Goal: Task Accomplishment & Management: Complete application form

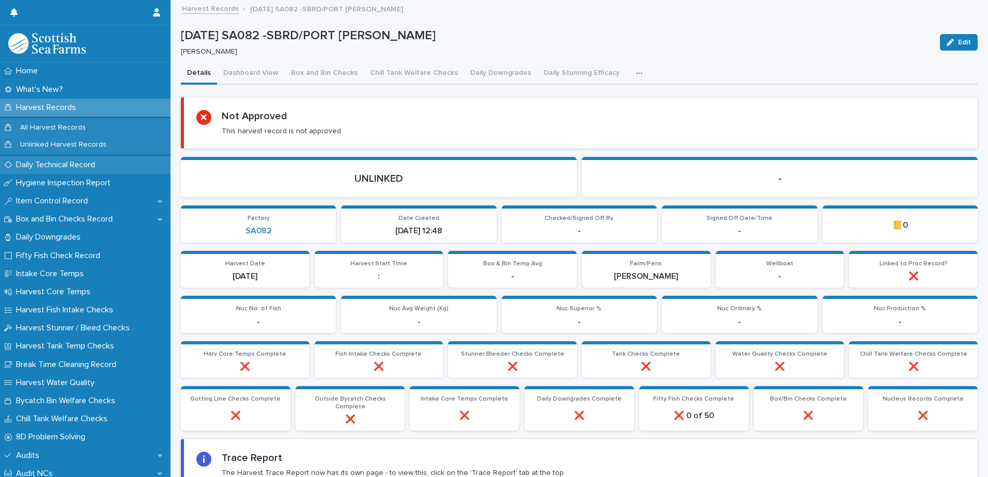
click at [41, 164] on p "Daily Technical Record" at bounding box center [57, 165] width 91 height 10
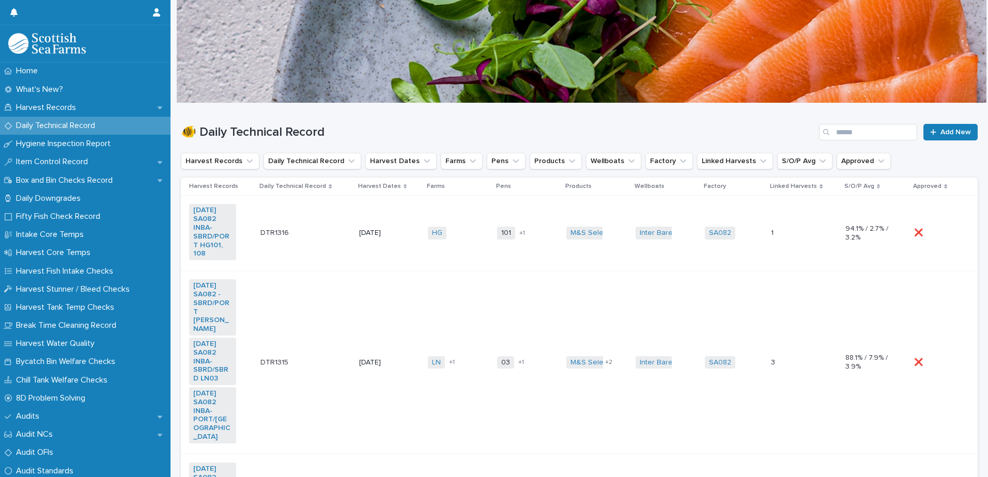
click at [355, 258] on td "[DATE]" at bounding box center [389, 233] width 69 height 75
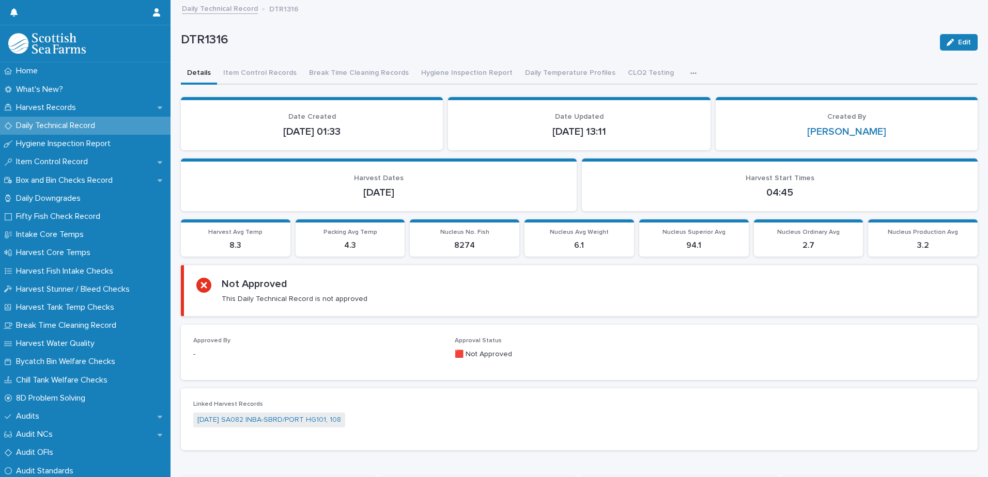
click at [690, 72] on icon "button" at bounding box center [693, 73] width 6 height 7
click at [529, 46] on p "DTR1316" at bounding box center [556, 40] width 751 height 15
click at [334, 72] on button "Break Time Cleaning Records" at bounding box center [359, 74] width 112 height 22
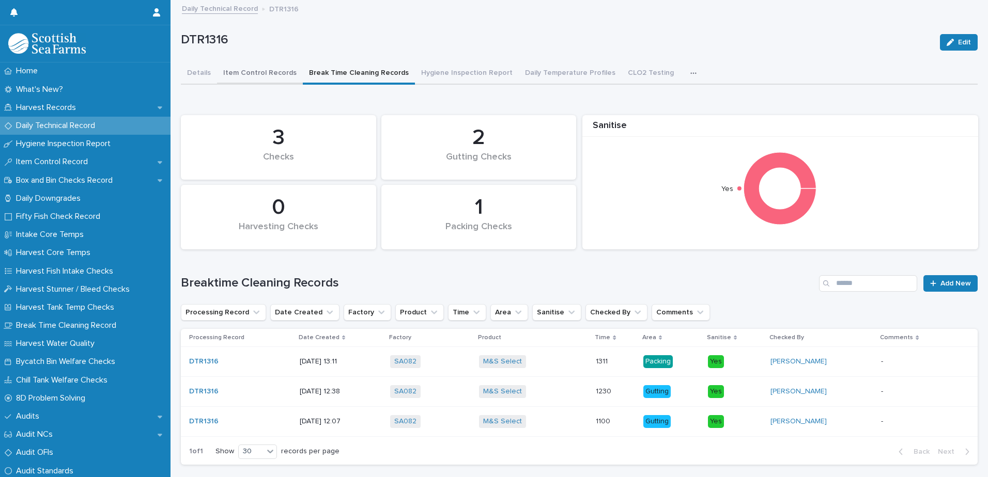
click at [255, 73] on button "Item Control Records" at bounding box center [260, 74] width 86 height 22
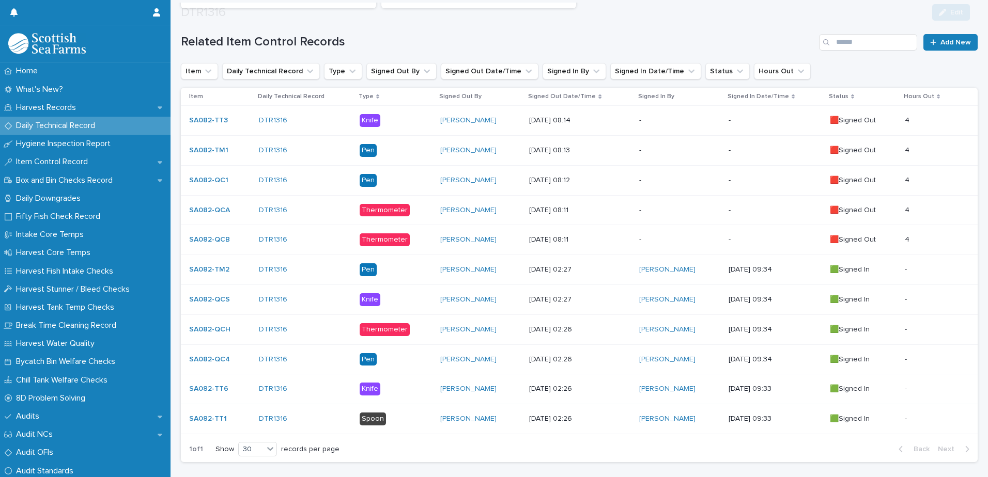
scroll to position [207, 0]
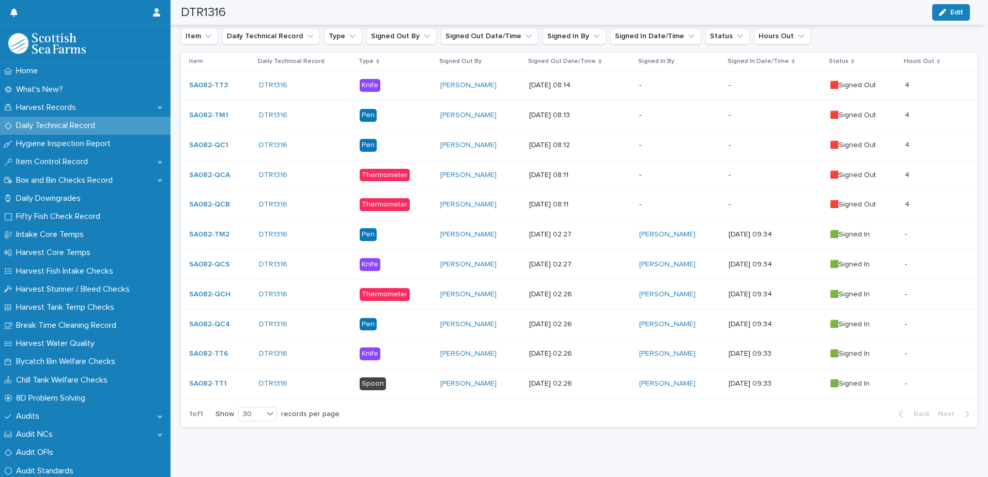
click at [654, 206] on p "-" at bounding box center [679, 204] width 81 height 9
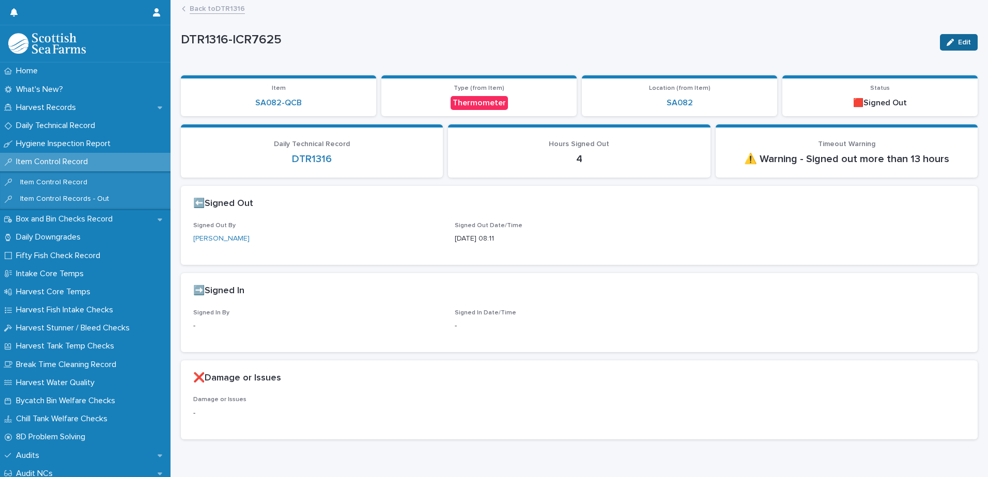
click at [951, 37] on button "Edit" at bounding box center [959, 42] width 38 height 17
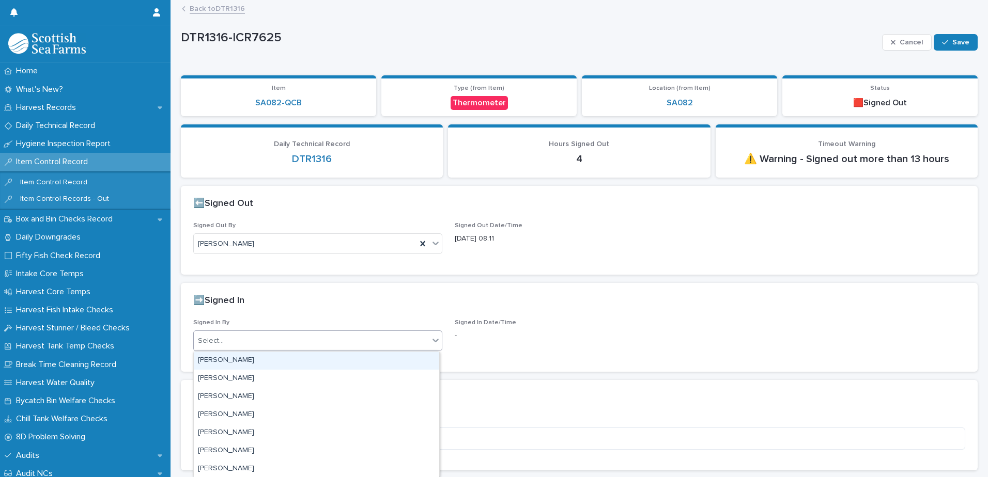
click at [295, 348] on div "Select..." at bounding box center [311, 341] width 235 height 17
type input "***"
click at [289, 360] on div "[PERSON_NAME]" at bounding box center [316, 361] width 245 height 18
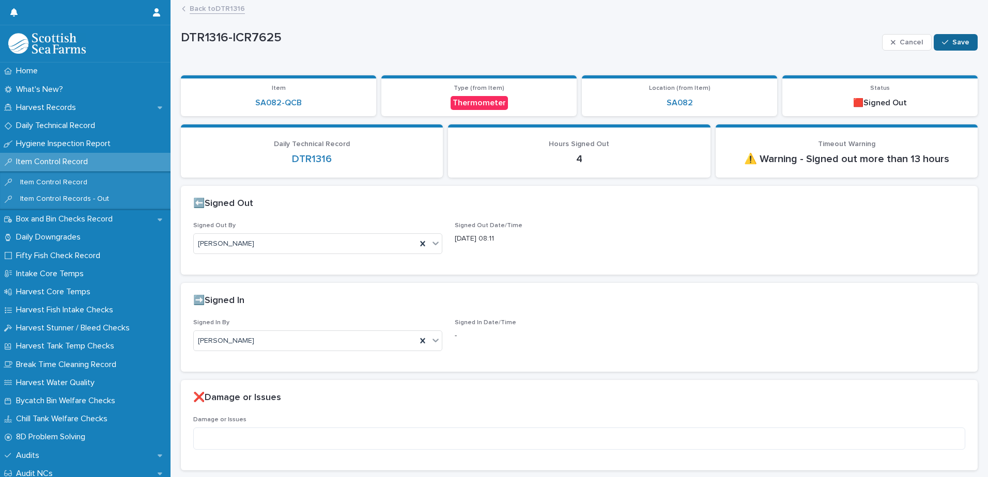
click at [942, 42] on icon "button" at bounding box center [945, 42] width 6 height 7
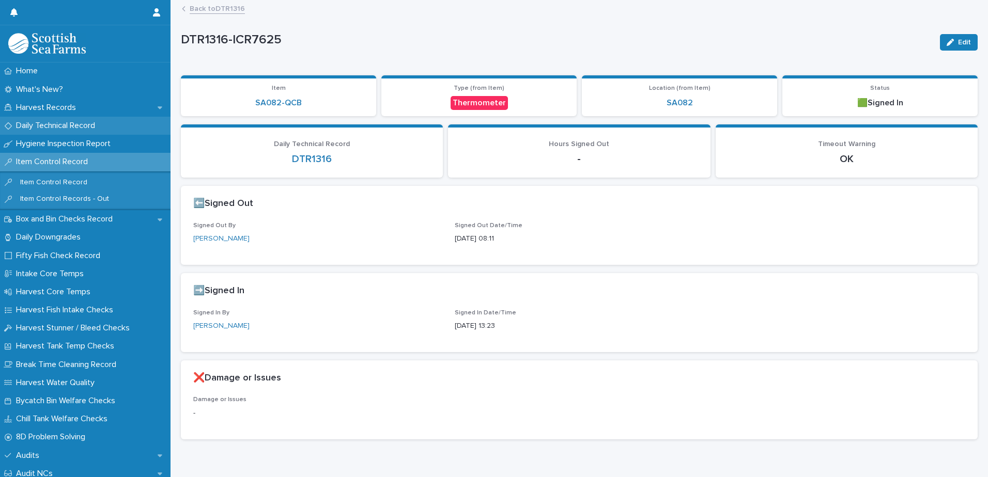
click at [50, 125] on p "Daily Technical Record" at bounding box center [57, 126] width 91 height 10
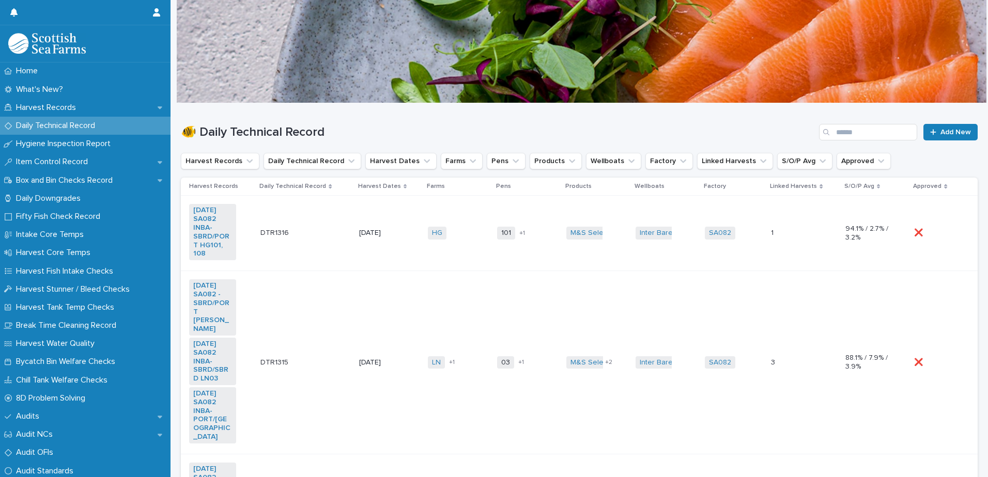
click at [510, 260] on td "101 108 + 1" at bounding box center [527, 233] width 69 height 75
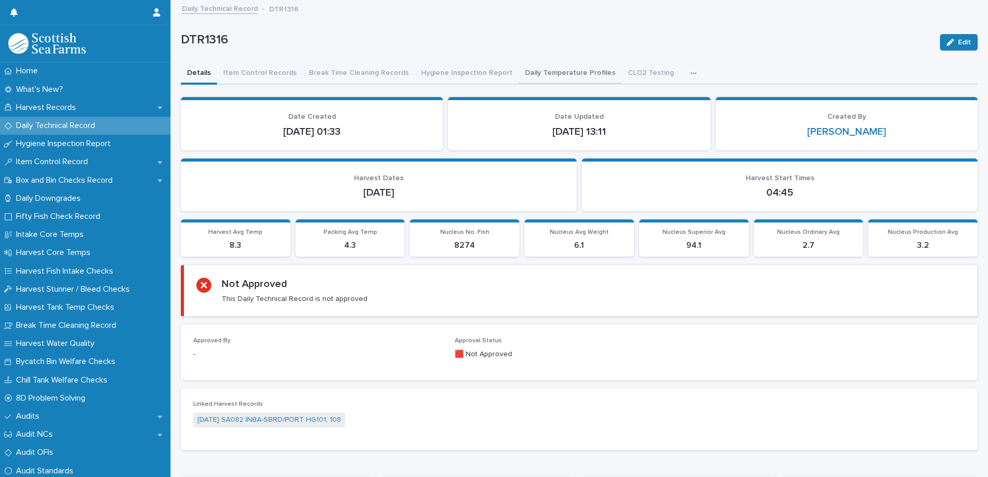
click at [519, 79] on button "Daily Temperature Profiles" at bounding box center [570, 74] width 103 height 22
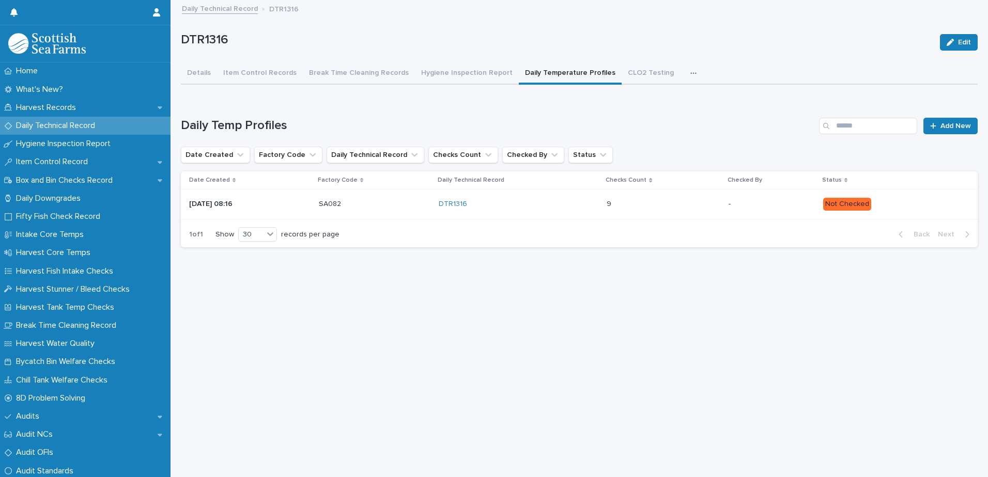
click at [910, 203] on p "Not Checked" at bounding box center [892, 204] width 138 height 13
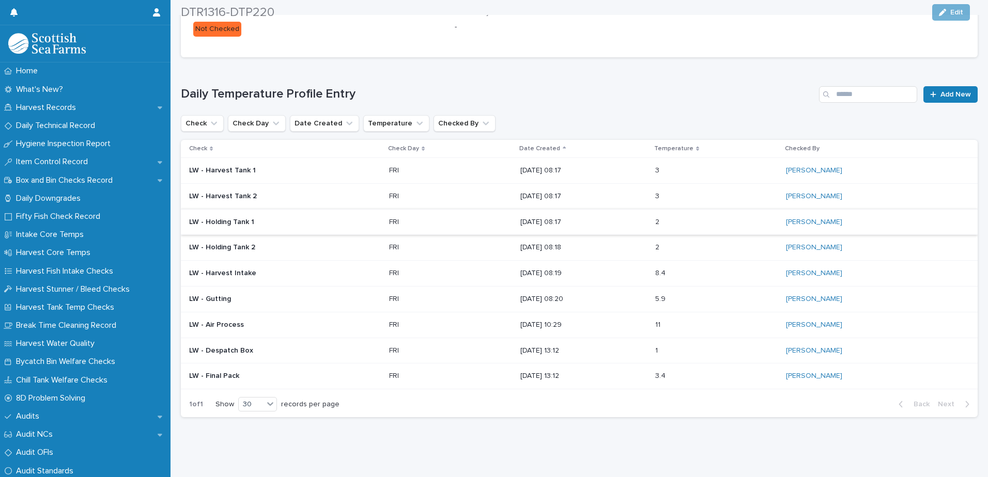
scroll to position [294, 0]
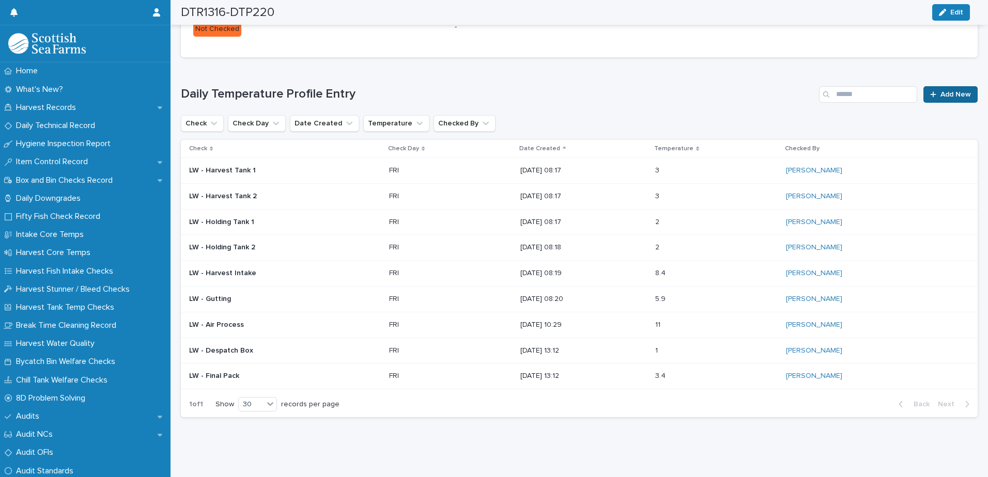
click at [940, 91] on span "Add New" at bounding box center [955, 94] width 30 height 7
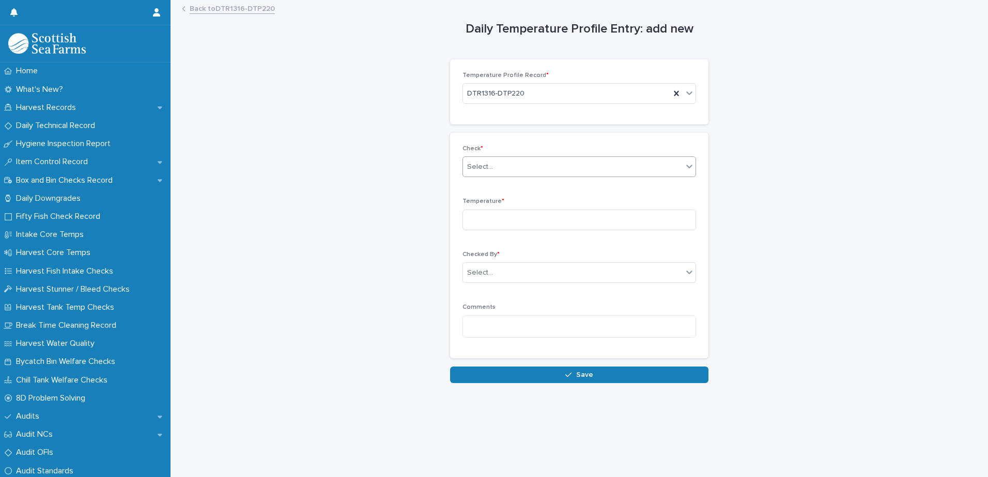
click at [477, 170] on div "Select..." at bounding box center [480, 167] width 26 height 11
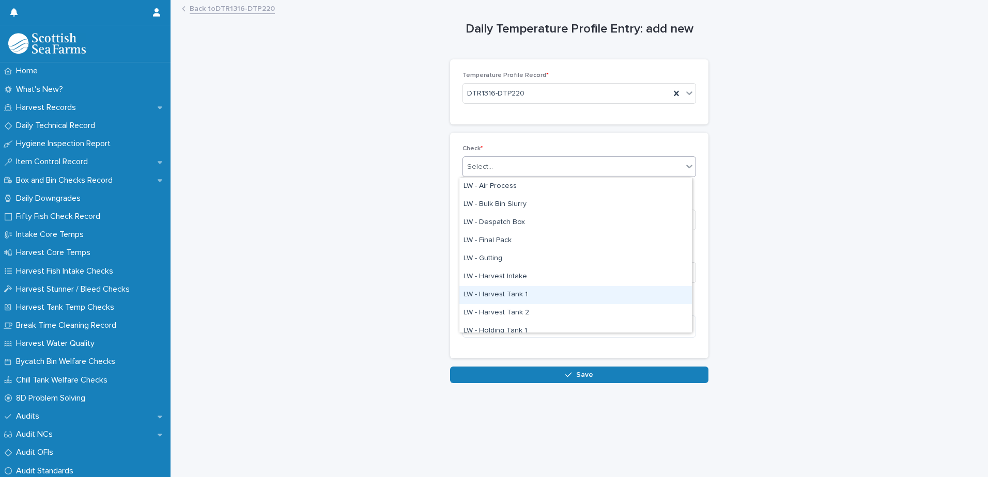
click at [500, 296] on div "LW - Harvest Tank 1" at bounding box center [575, 295] width 233 height 18
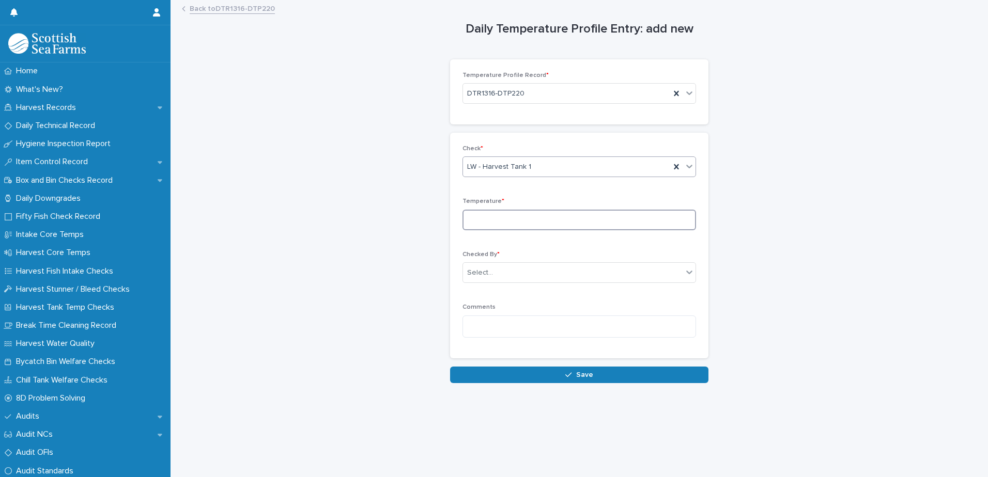
click at [474, 217] on input at bounding box center [579, 220] width 234 height 21
type input "*"
click at [484, 270] on div "Select..." at bounding box center [480, 273] width 26 height 11
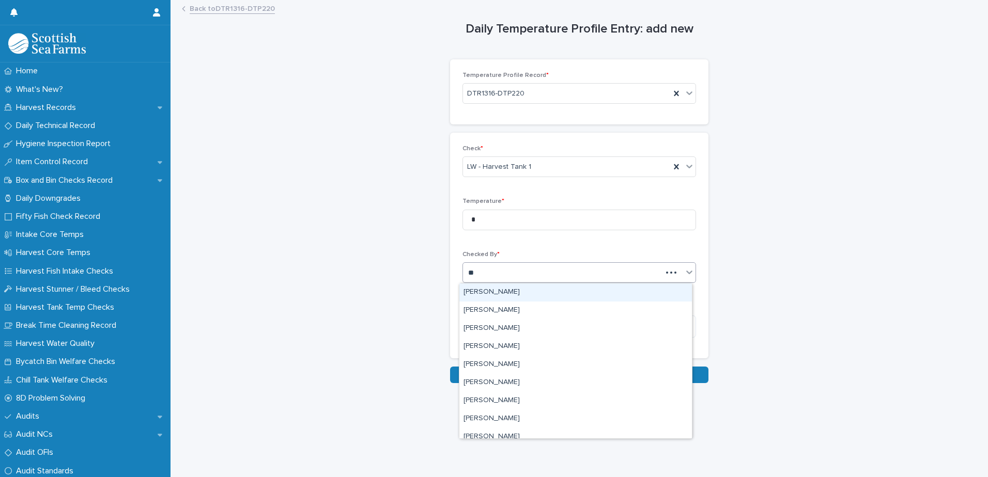
type input "***"
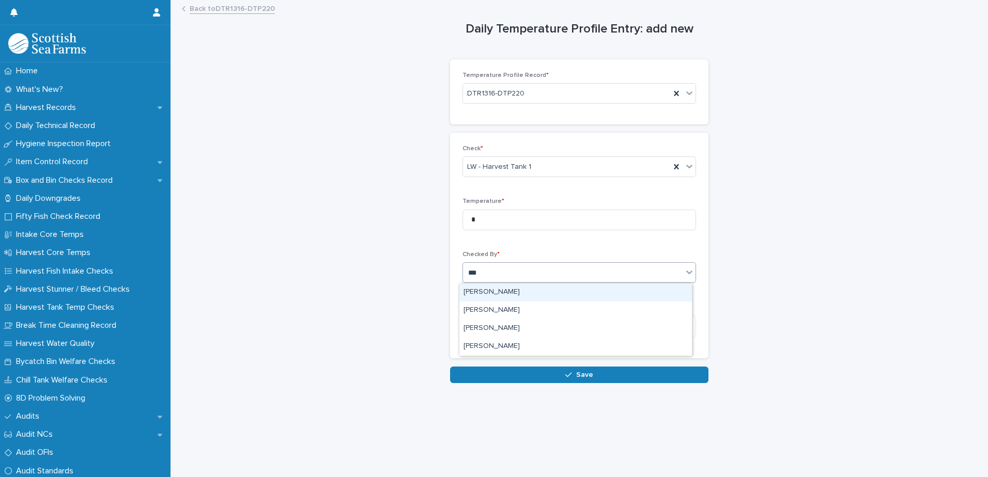
click at [486, 289] on div "[PERSON_NAME]" at bounding box center [575, 293] width 233 height 18
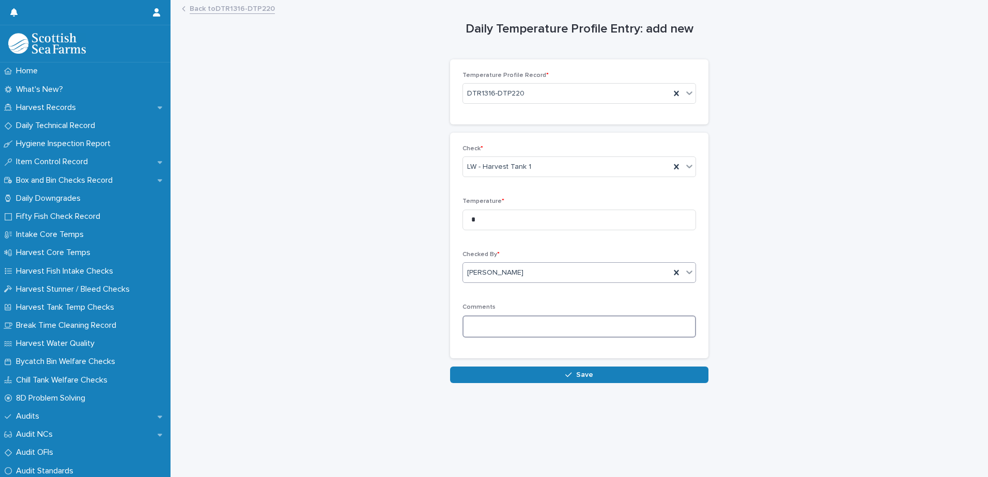
click at [475, 319] on textarea at bounding box center [579, 327] width 234 height 22
type textarea "****"
click at [508, 374] on button "Save" at bounding box center [579, 375] width 258 height 17
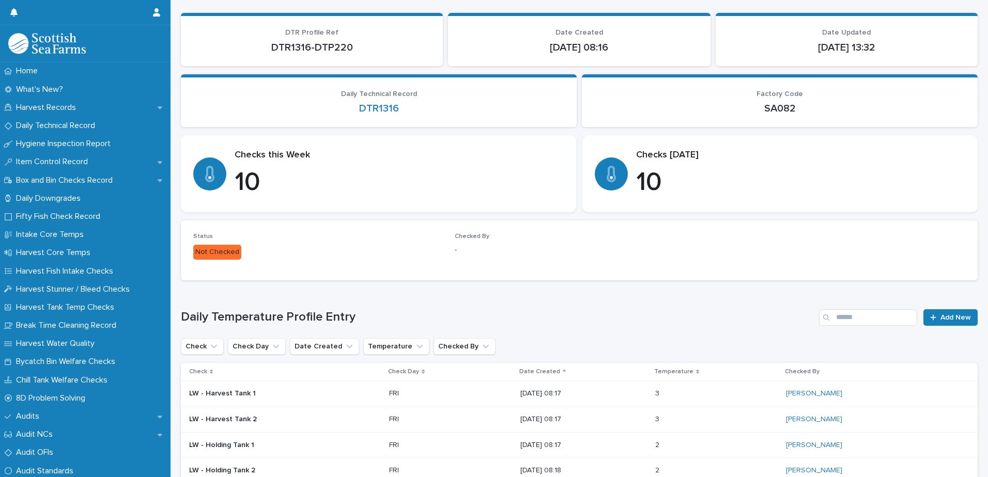
scroll to position [155, 0]
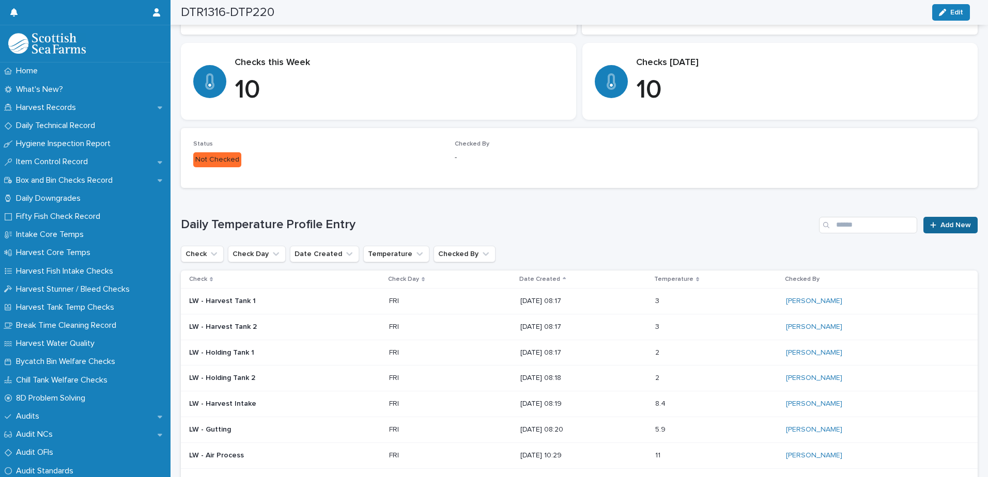
click at [940, 222] on span "Add New" at bounding box center [955, 225] width 30 height 7
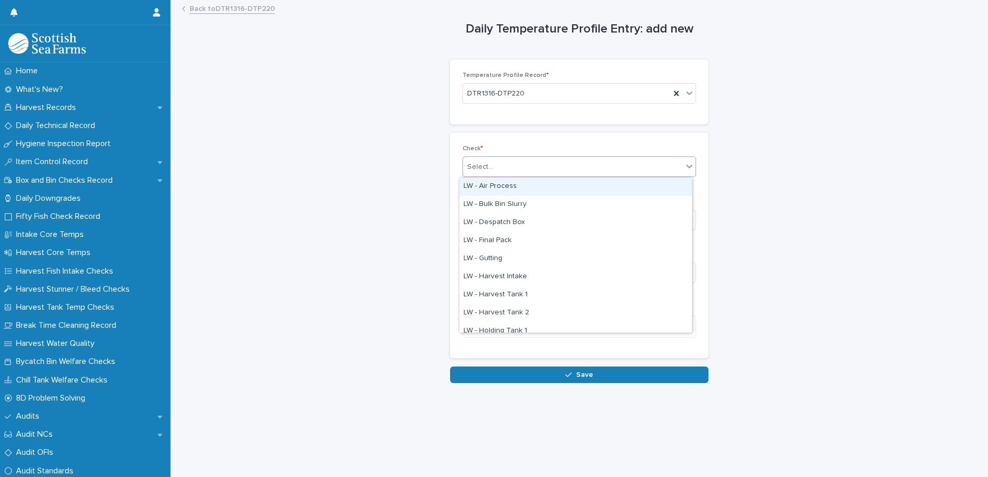
click at [475, 163] on div "Select..." at bounding box center [480, 167] width 26 height 11
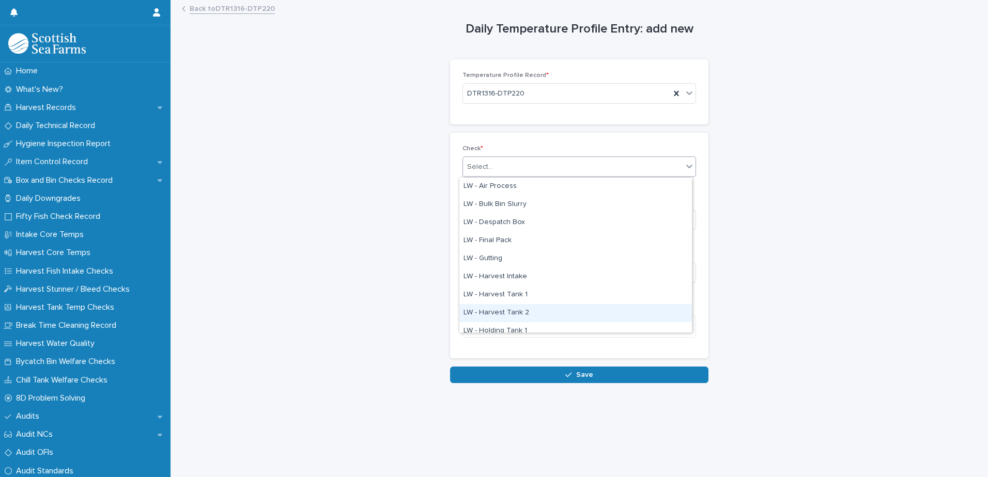
click at [499, 313] on div "LW - Harvest Tank 2" at bounding box center [575, 313] width 233 height 18
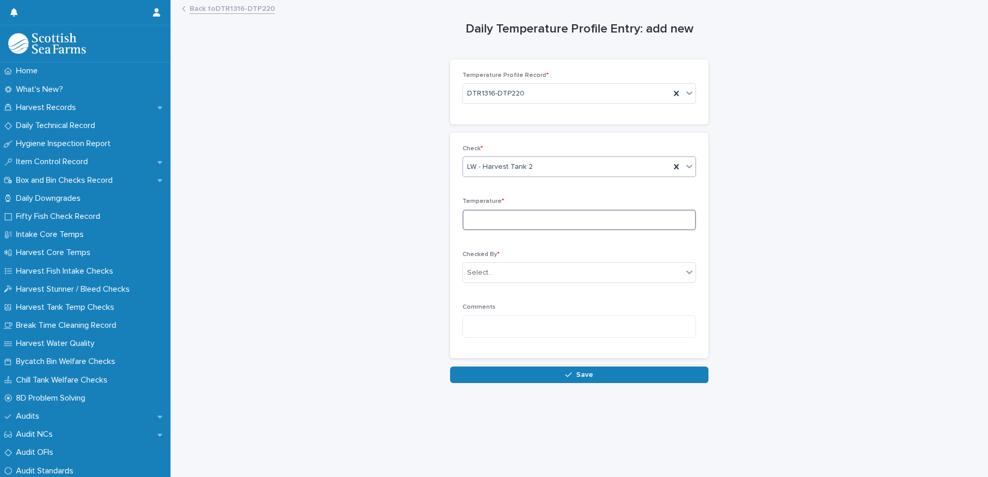
click at [480, 218] on input at bounding box center [579, 220] width 234 height 21
type input "*"
click at [486, 275] on div "Select..." at bounding box center [480, 273] width 26 height 11
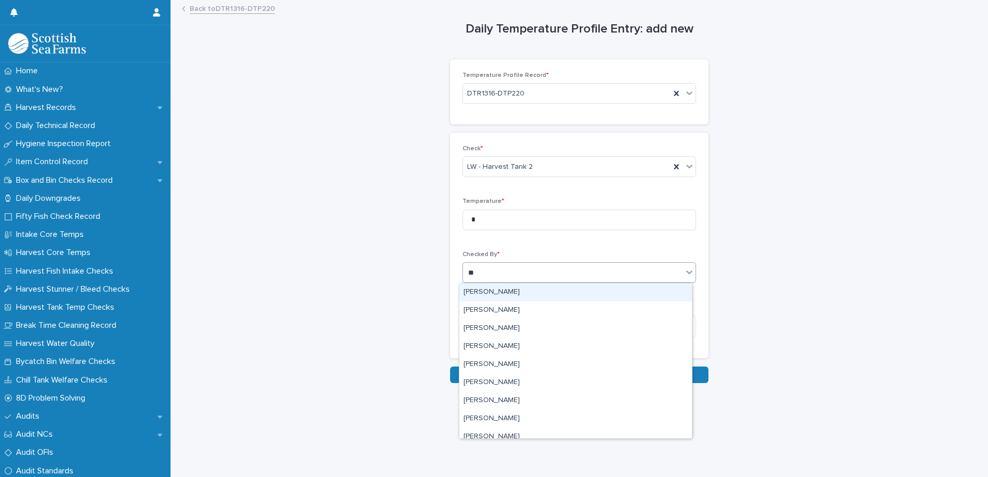
type input "***"
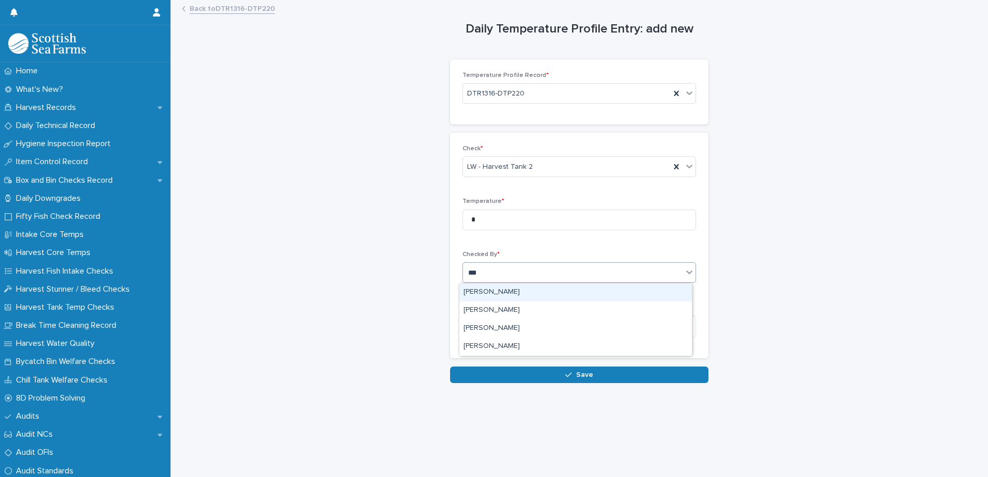
click at [508, 297] on div "[PERSON_NAME]" at bounding box center [575, 293] width 233 height 18
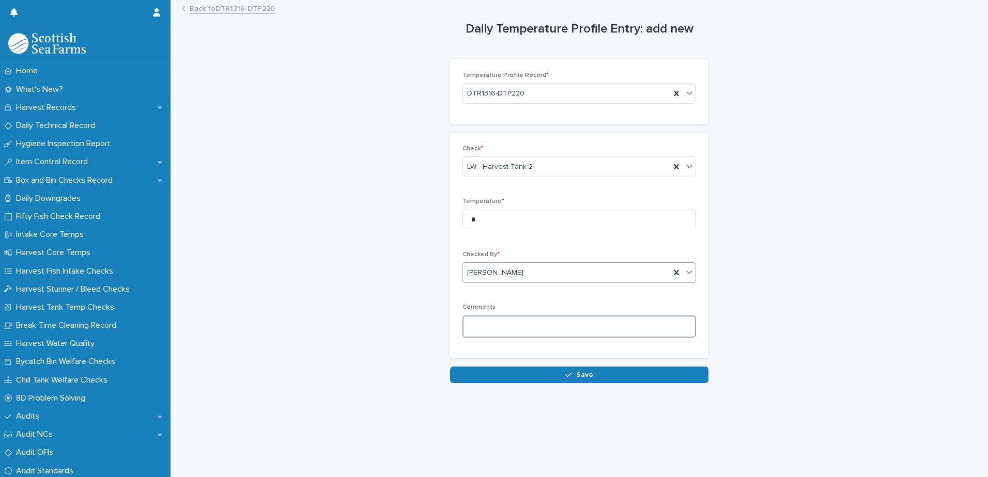
click at [481, 327] on textarea at bounding box center [579, 327] width 234 height 22
type textarea "*****"
click at [535, 375] on button "Save" at bounding box center [579, 375] width 258 height 17
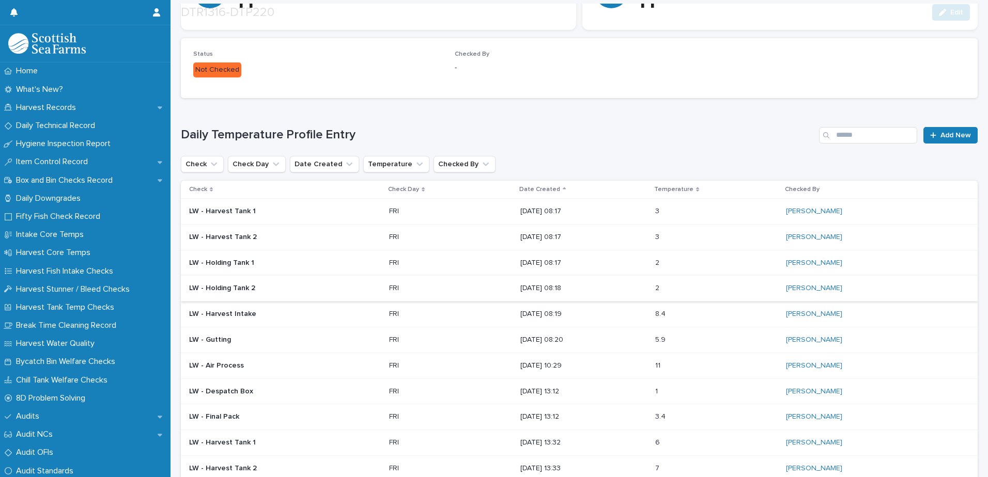
scroll to position [258, 0]
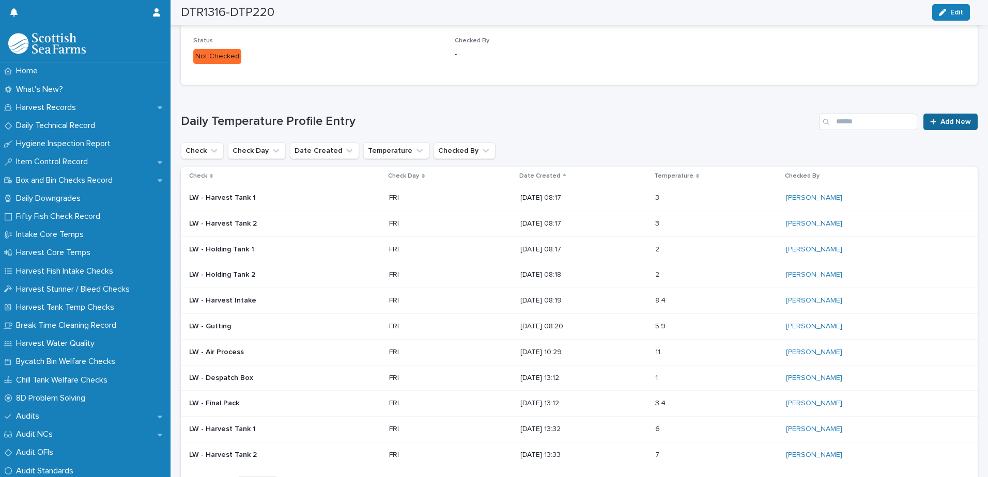
click at [940, 125] on span "Add New" at bounding box center [955, 121] width 30 height 7
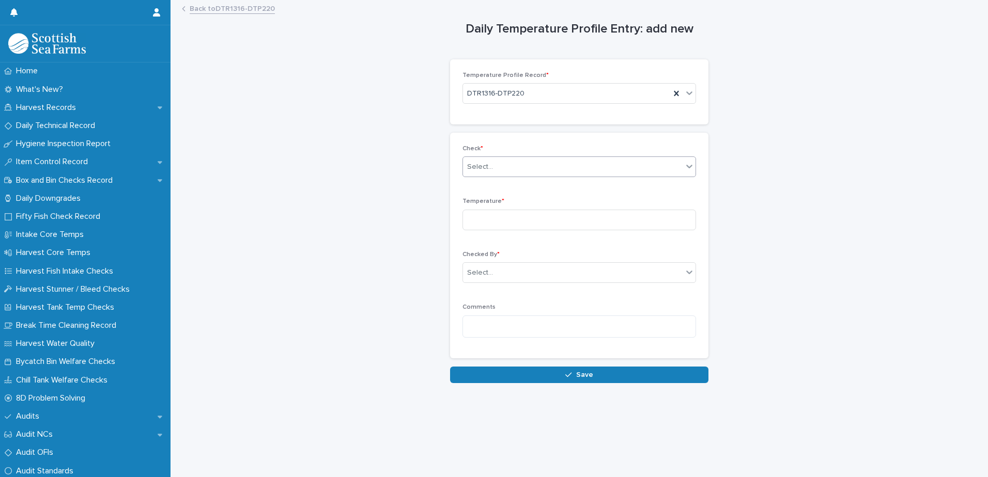
click at [493, 175] on div "Select..." at bounding box center [573, 167] width 220 height 17
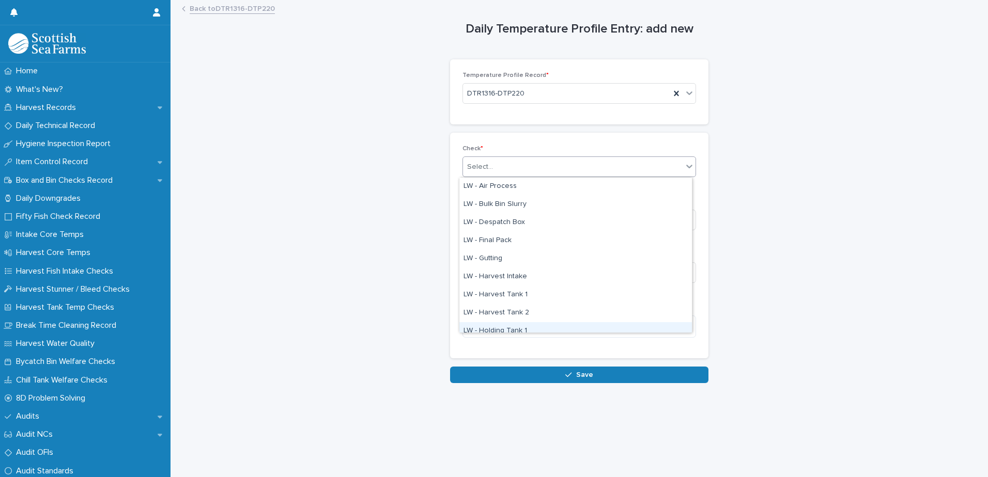
click at [503, 328] on div "LW - Holding Tank 1" at bounding box center [575, 331] width 233 height 18
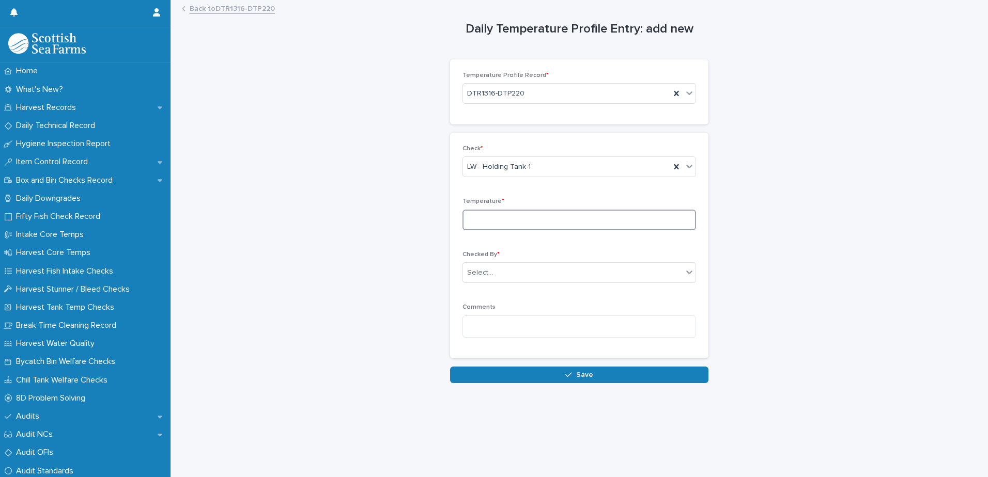
click at [479, 218] on input at bounding box center [579, 220] width 234 height 21
type input "*"
click at [476, 276] on div "Select..." at bounding box center [480, 273] width 26 height 11
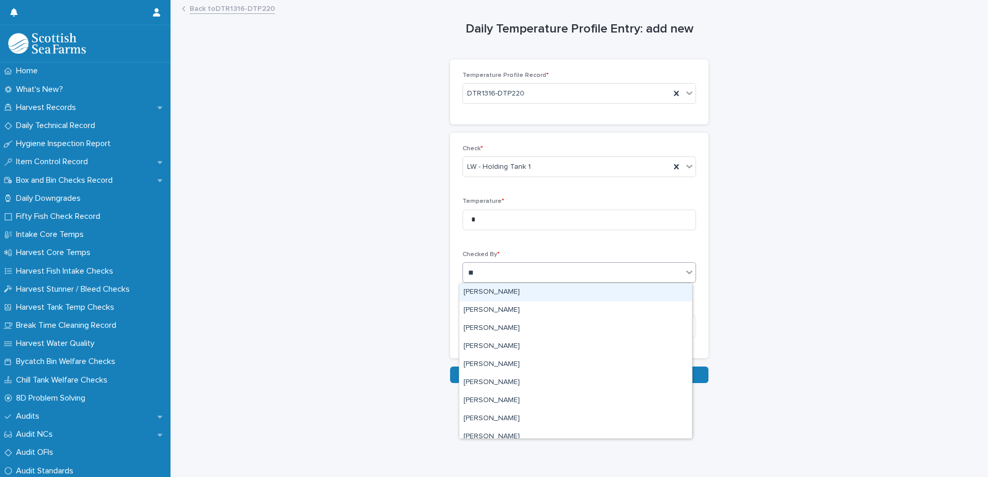
type input "***"
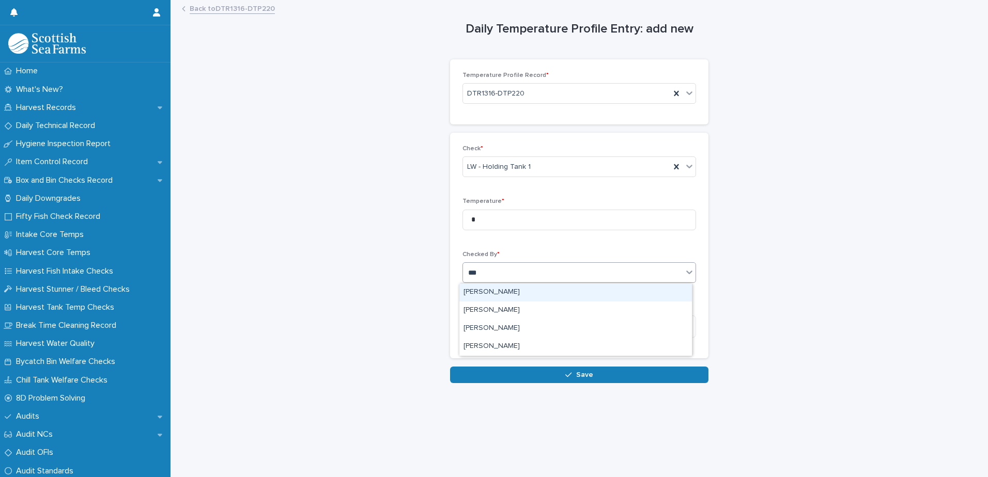
click at [476, 290] on div "[PERSON_NAME]" at bounding box center [575, 293] width 233 height 18
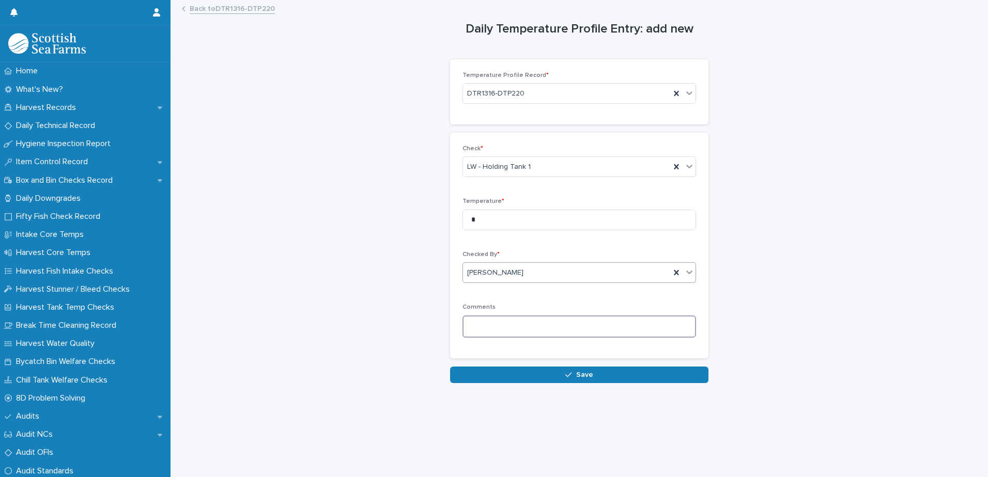
click at [470, 321] on textarea at bounding box center [579, 327] width 234 height 22
type textarea "*****"
click at [499, 376] on button "Save" at bounding box center [579, 375] width 258 height 17
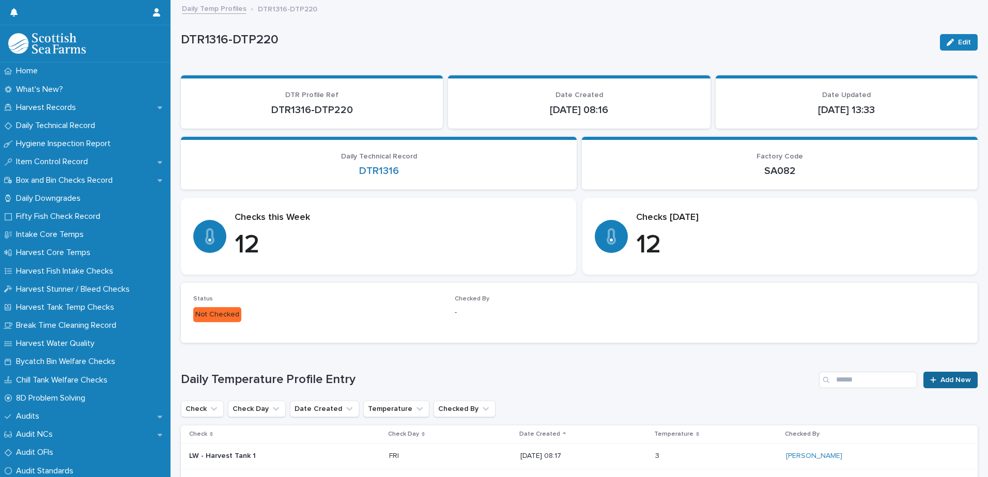
click at [930, 385] on link "Add New" at bounding box center [950, 380] width 54 height 17
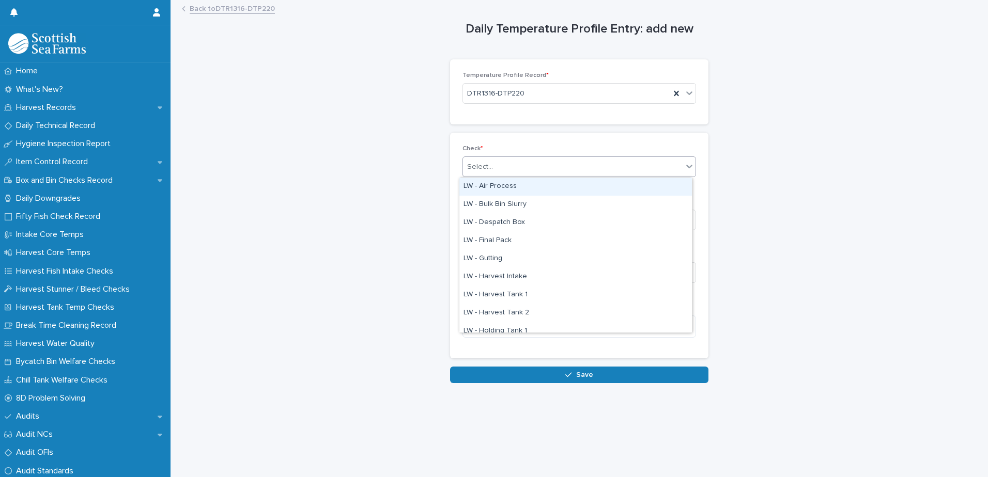
click at [479, 165] on div "Select..." at bounding box center [480, 167] width 26 height 11
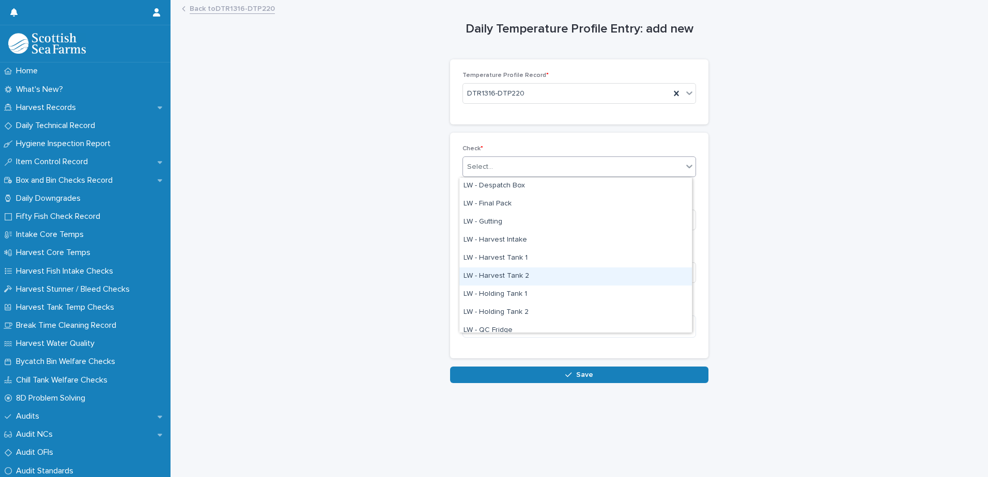
scroll to position [52, 0]
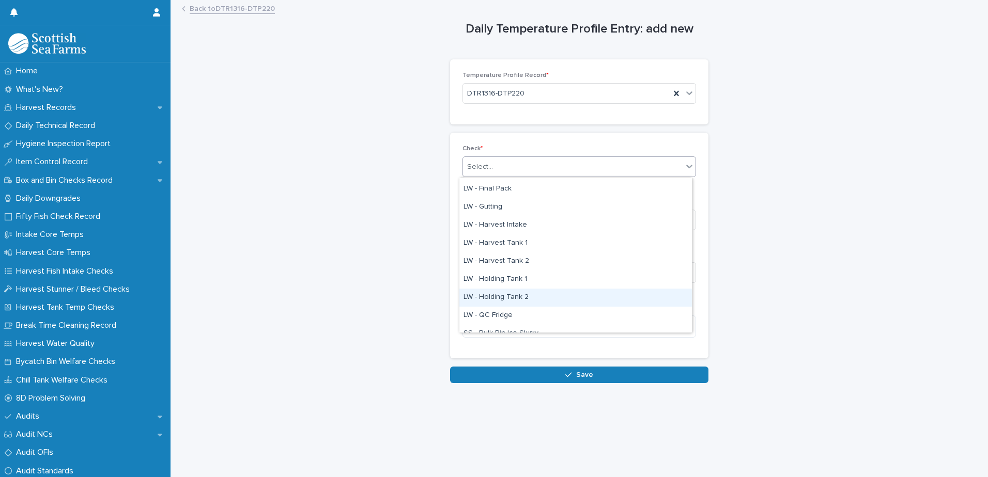
click at [511, 298] on div "LW - Holding Tank 2" at bounding box center [575, 298] width 233 height 18
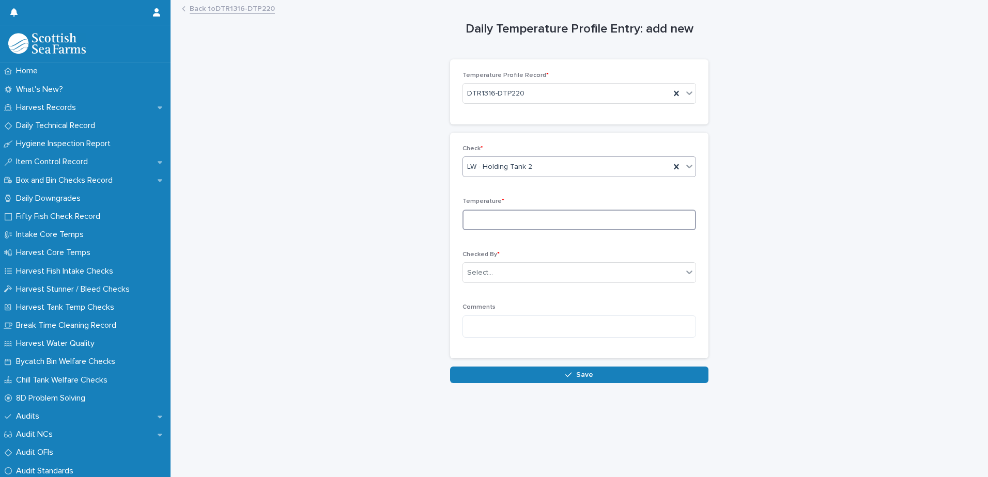
click at [486, 219] on input at bounding box center [579, 220] width 234 height 21
type input "*"
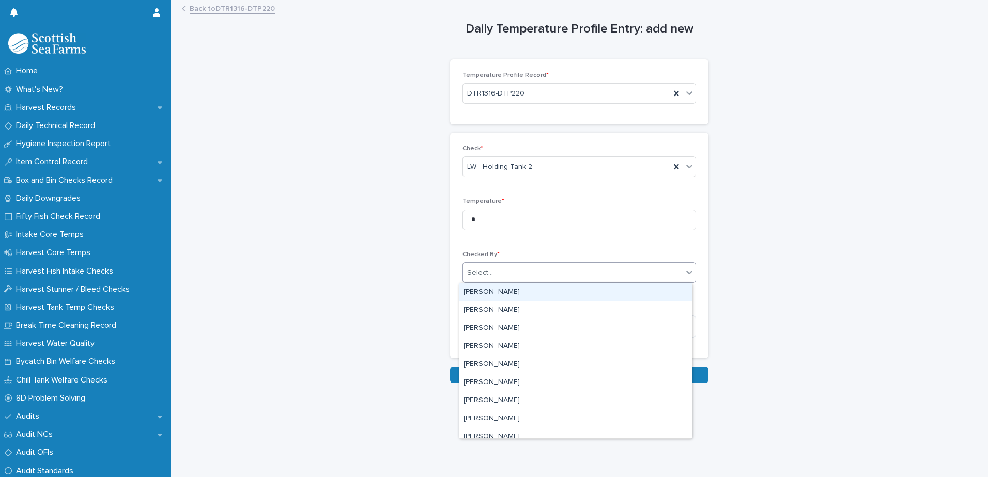
click at [485, 276] on div "Select..." at bounding box center [480, 273] width 26 height 11
type input "***"
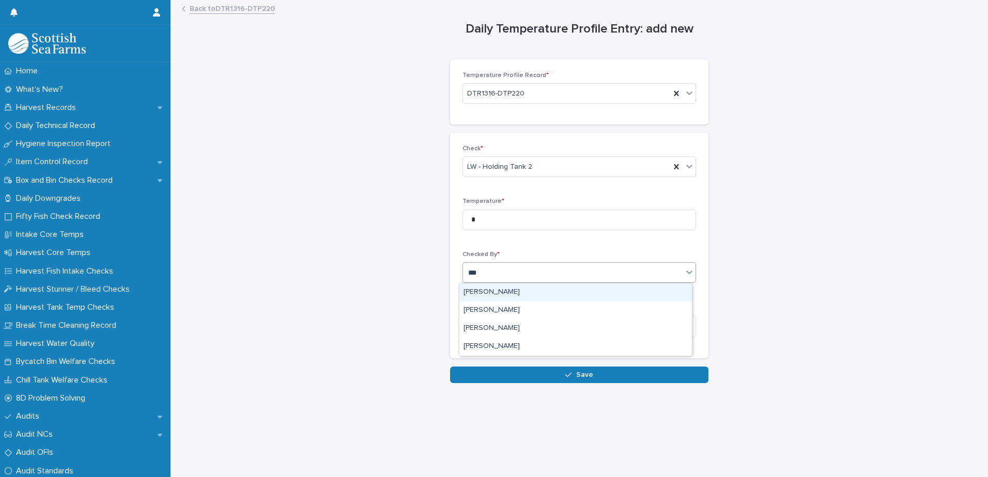
click at [484, 292] on div "[PERSON_NAME]" at bounding box center [575, 293] width 233 height 18
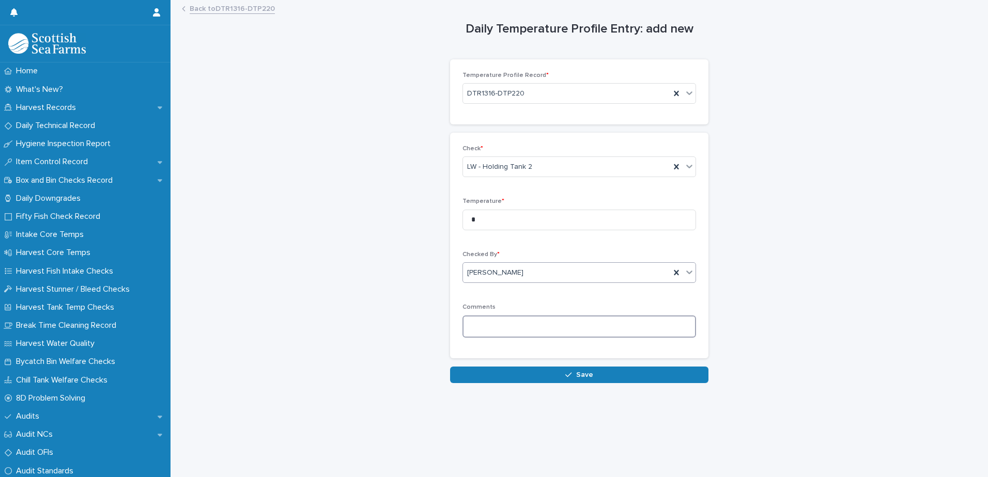
click at [466, 327] on textarea at bounding box center [579, 327] width 234 height 22
type textarea "*****"
click at [554, 381] on button "Save" at bounding box center [579, 375] width 258 height 17
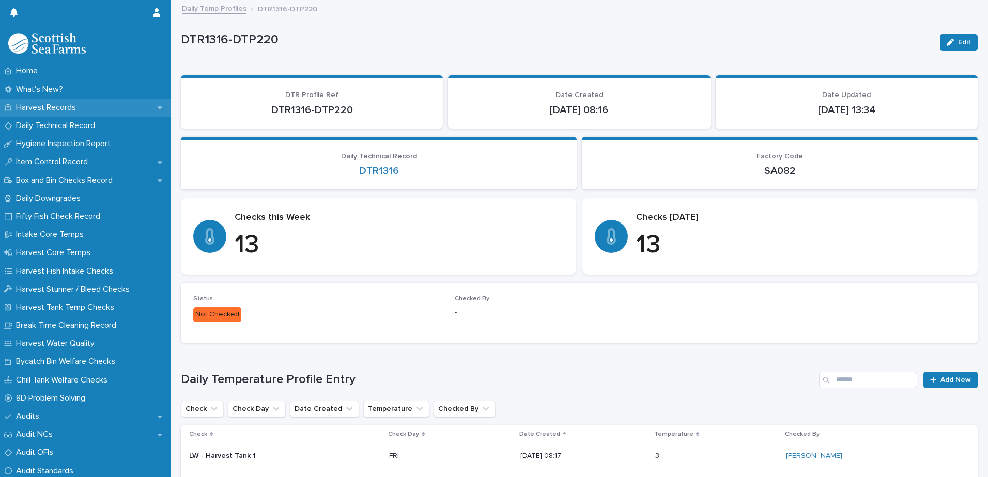
click at [41, 110] on p "Harvest Records" at bounding box center [48, 108] width 72 height 10
